Goal: Use online tool/utility

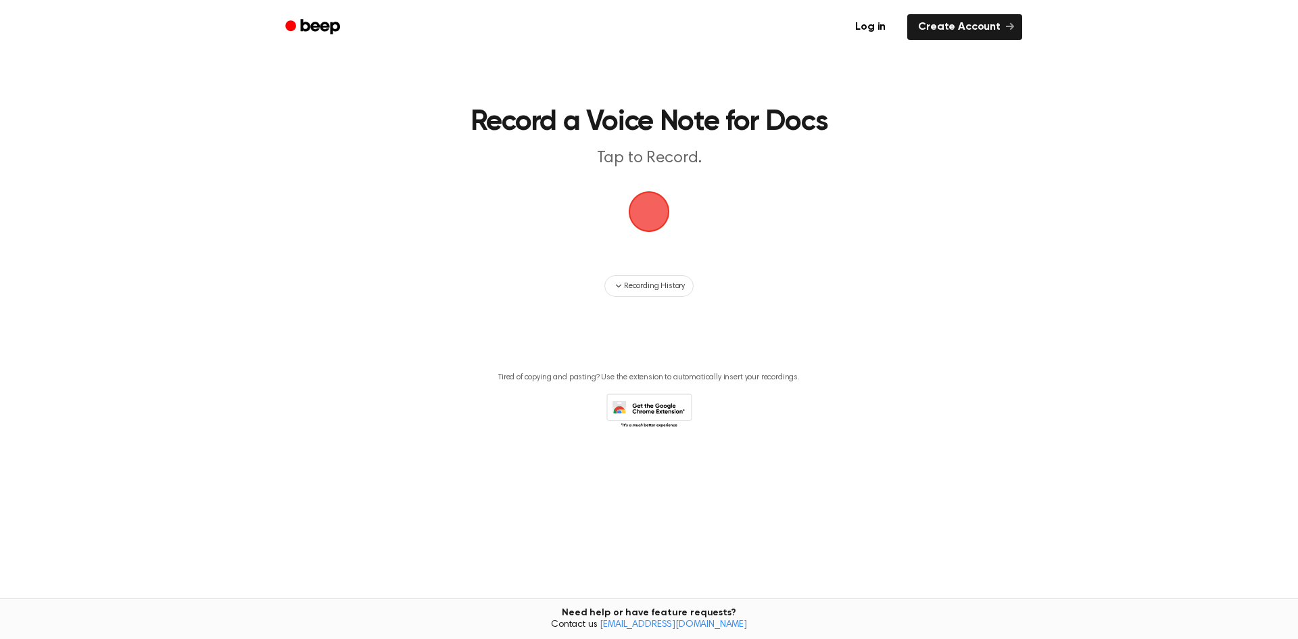
click at [658, 218] on span "button" at bounding box center [649, 211] width 41 height 41
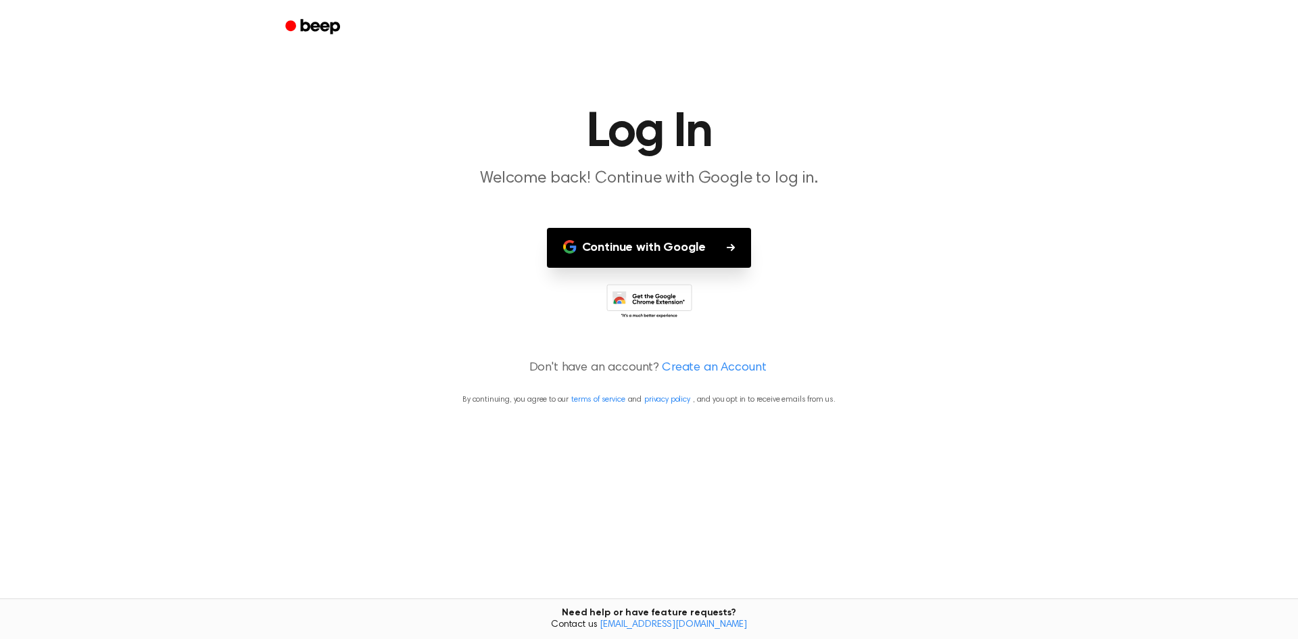
click at [730, 234] on button "Continue with Google" at bounding box center [649, 248] width 205 height 40
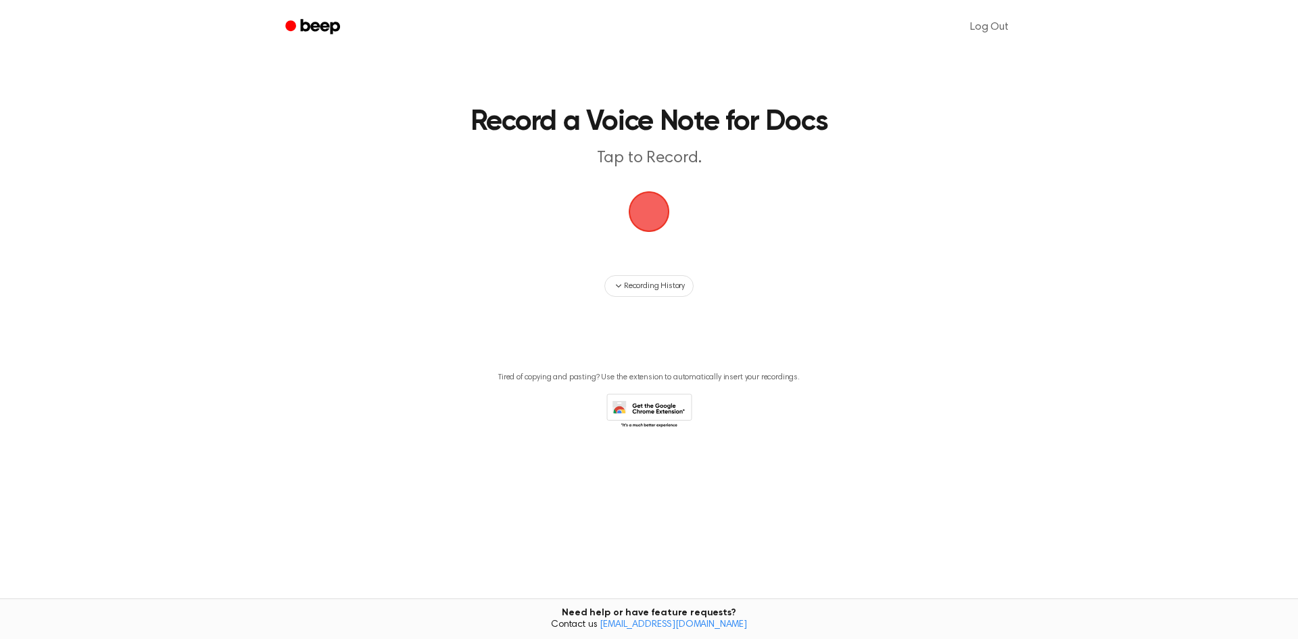
drag, startPoint x: 659, startPoint y: 216, endPoint x: 651, endPoint y: 218, distance: 9.0
click at [651, 218] on span "button" at bounding box center [649, 211] width 41 height 41
click at [648, 220] on span "button" at bounding box center [649, 212] width 38 height 38
click at [648, 220] on span "button" at bounding box center [650, 212] width 44 height 44
click at [647, 225] on span "button" at bounding box center [649, 212] width 54 height 54
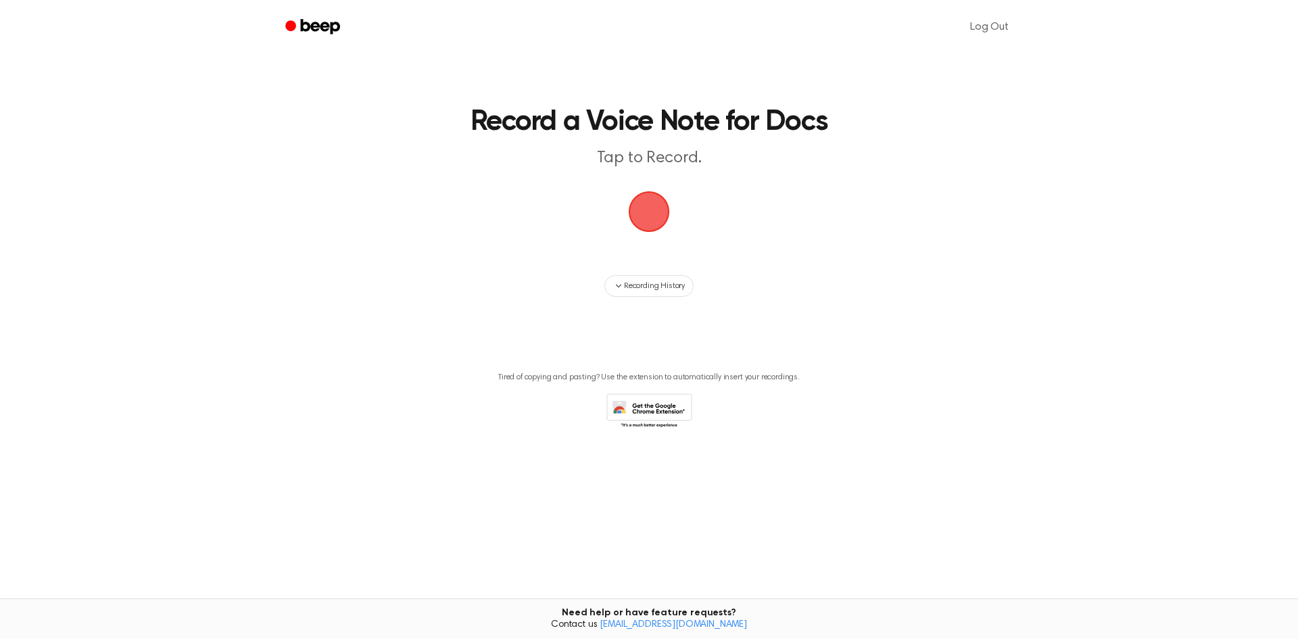
click at [653, 205] on span "button" at bounding box center [649, 211] width 55 height 55
